Goal: Information Seeking & Learning: Learn about a topic

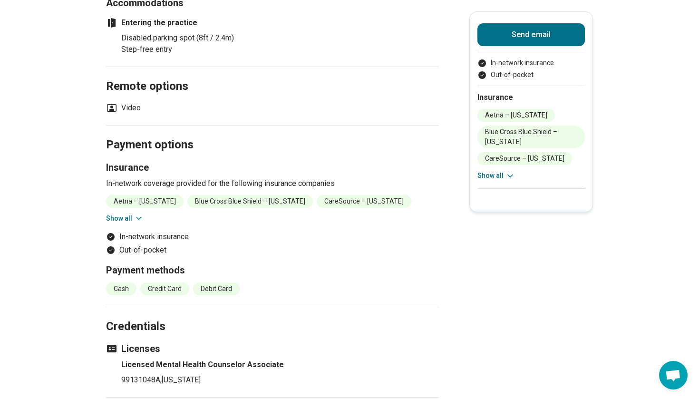
scroll to position [717, 0]
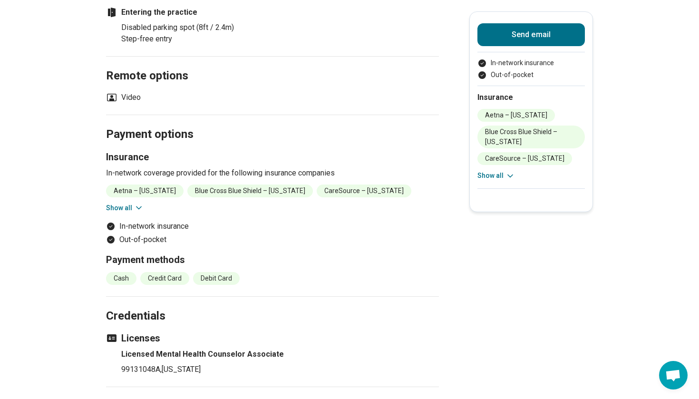
click at [499, 174] on button "Show all" at bounding box center [496, 176] width 38 height 10
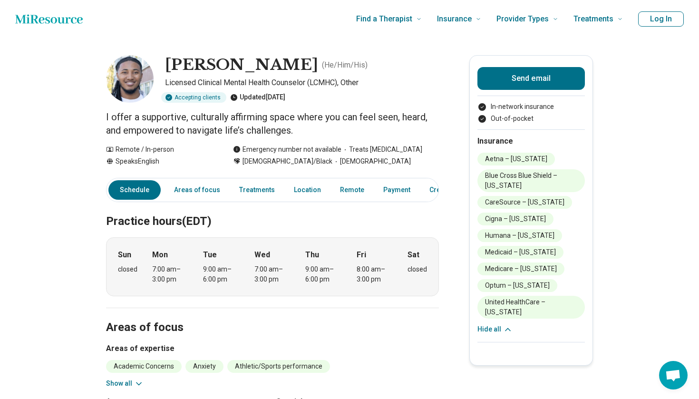
scroll to position [0, 0]
click at [201, 189] on link "Areas of focus" at bounding box center [197, 189] width 58 height 19
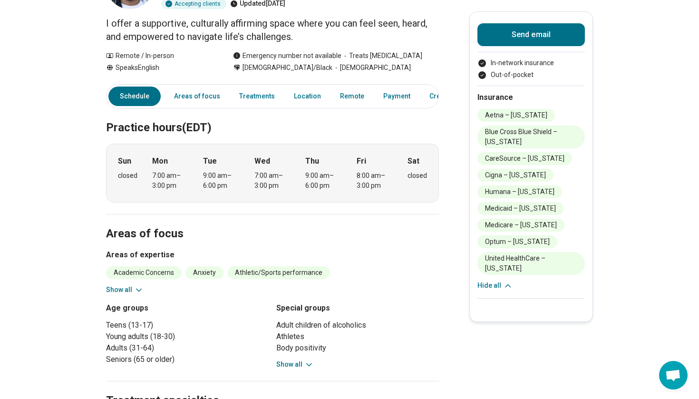
scroll to position [91, 0]
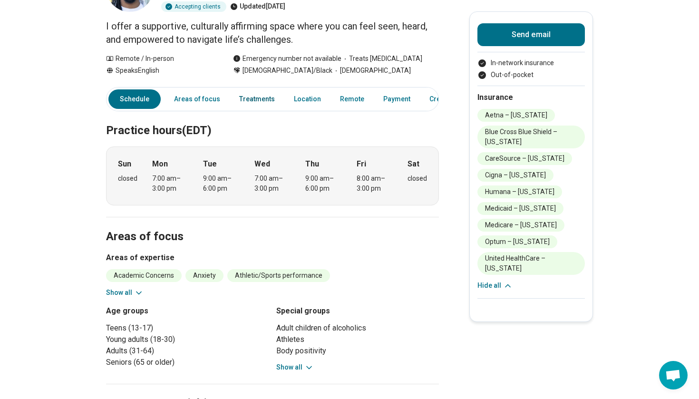
click at [250, 98] on link "Treatments" at bounding box center [256, 98] width 47 height 19
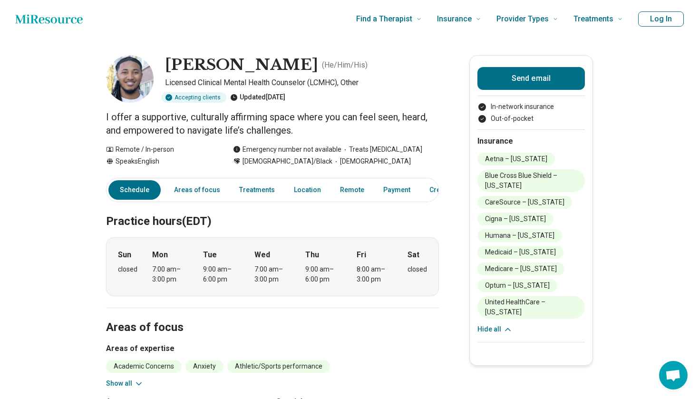
scroll to position [0, 0]
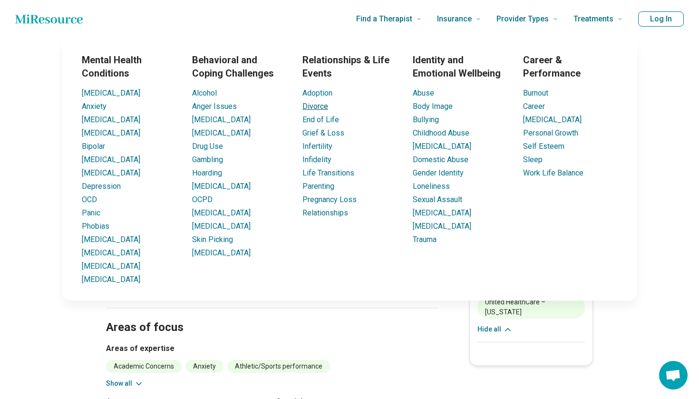
click at [317, 107] on link "Divorce" at bounding box center [315, 106] width 26 height 9
click at [326, 111] on li "Divorce" at bounding box center [349, 106] width 95 height 11
click at [318, 108] on link "Divorce" at bounding box center [315, 106] width 26 height 9
click at [318, 132] on link "Grief & Loss" at bounding box center [323, 132] width 42 height 9
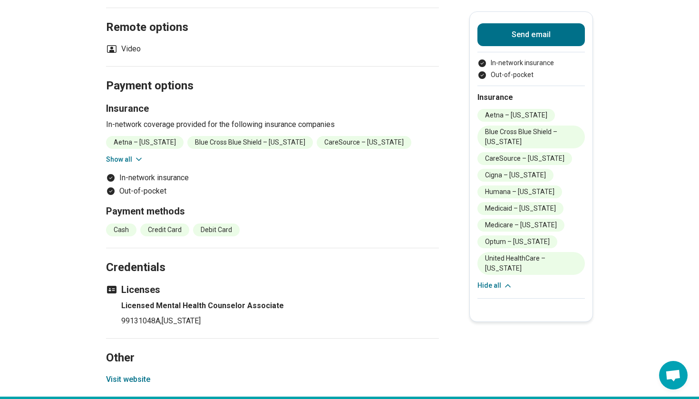
scroll to position [852, 0]
